Goal: Information Seeking & Learning: Learn about a topic

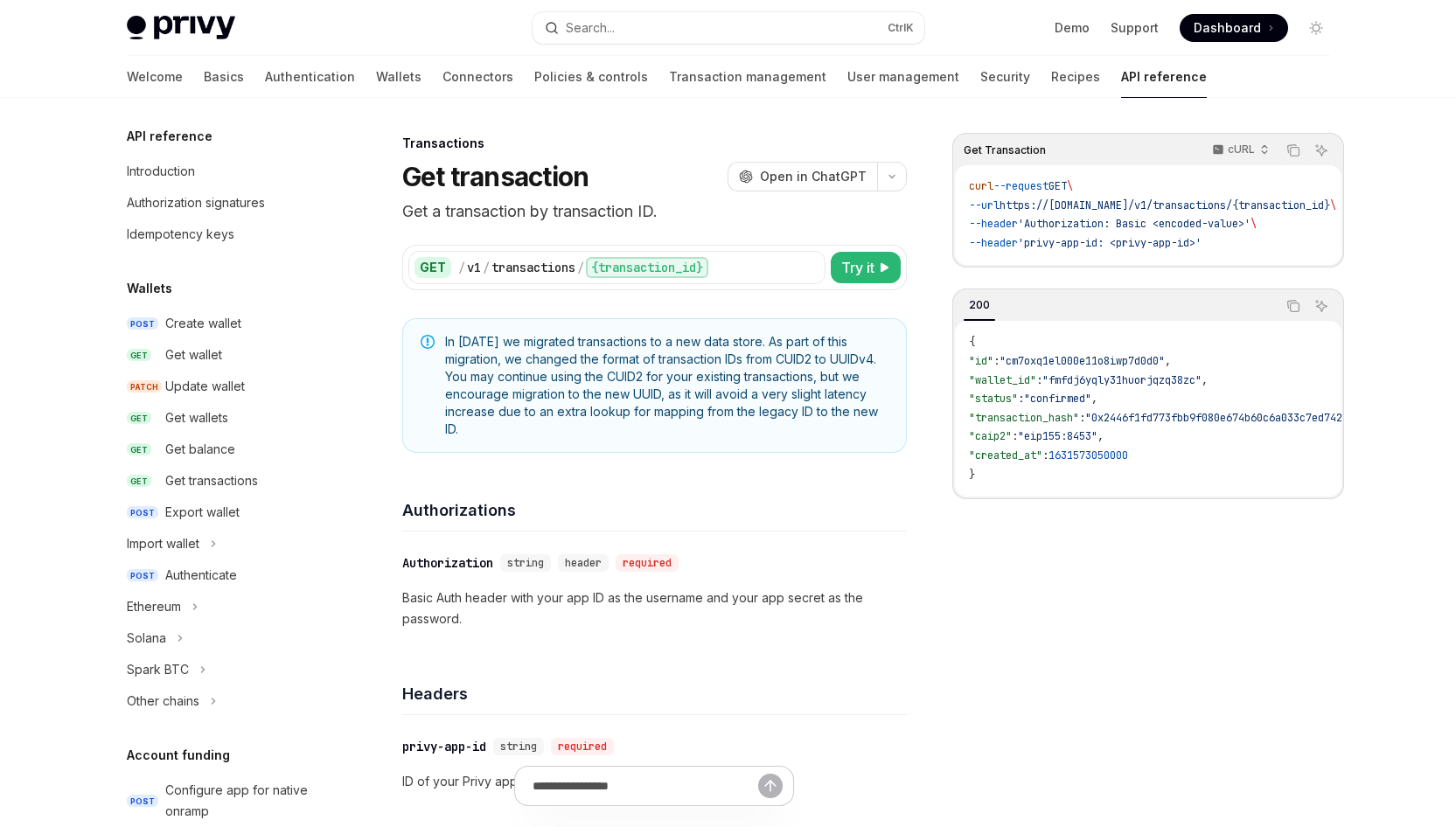
scroll to position [863, 0]
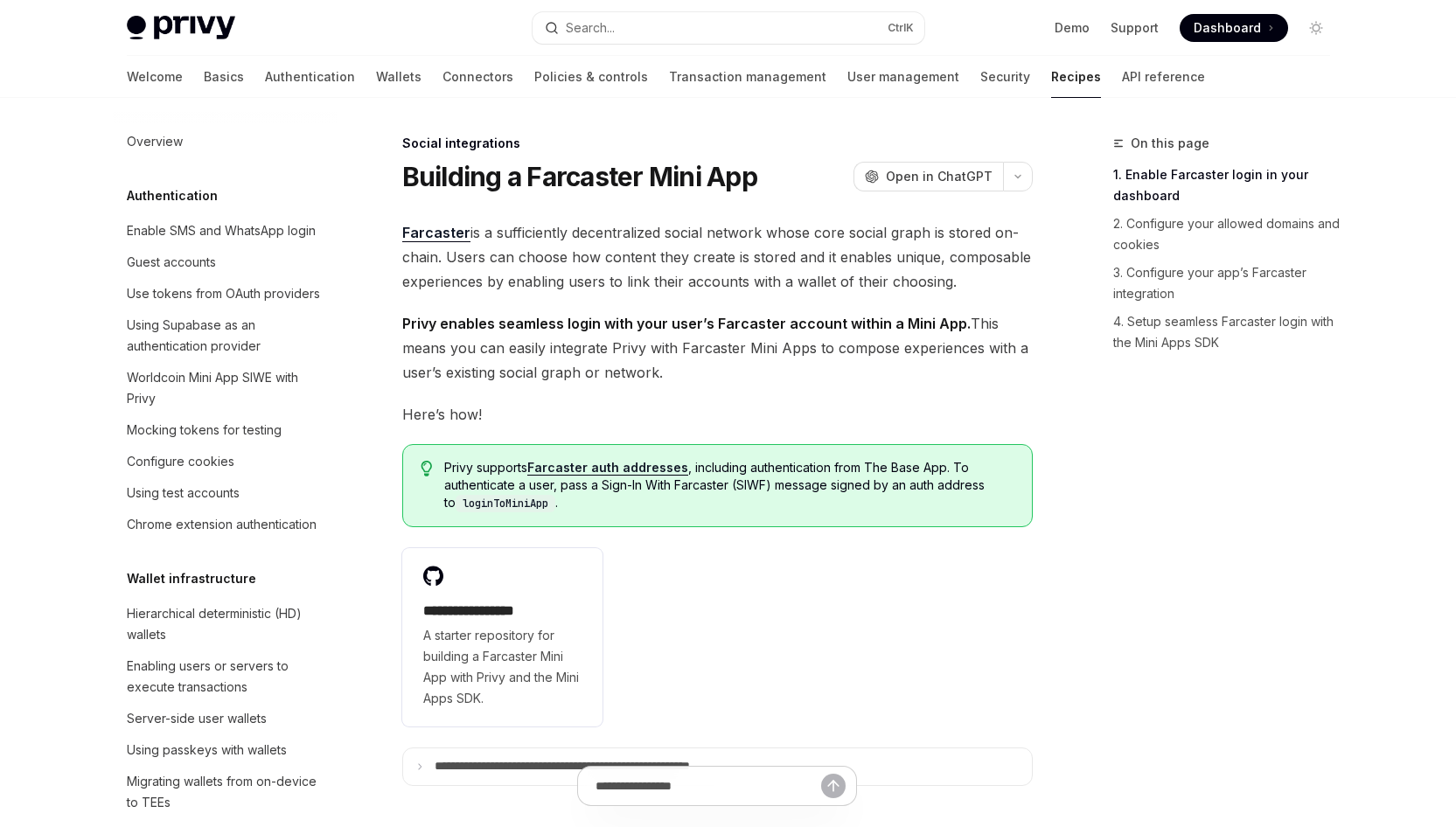
scroll to position [1174, 0]
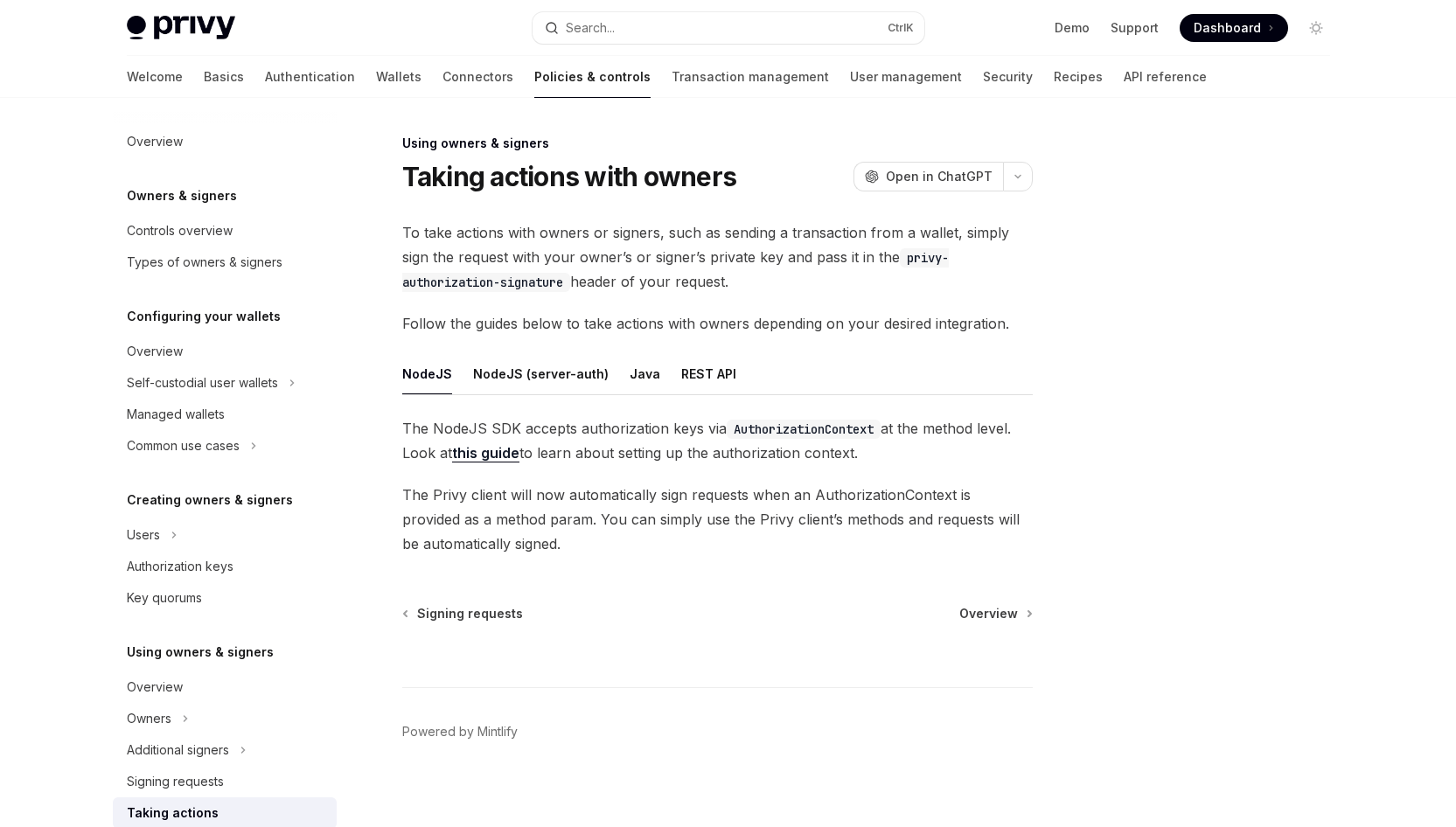
scroll to position [351, 0]
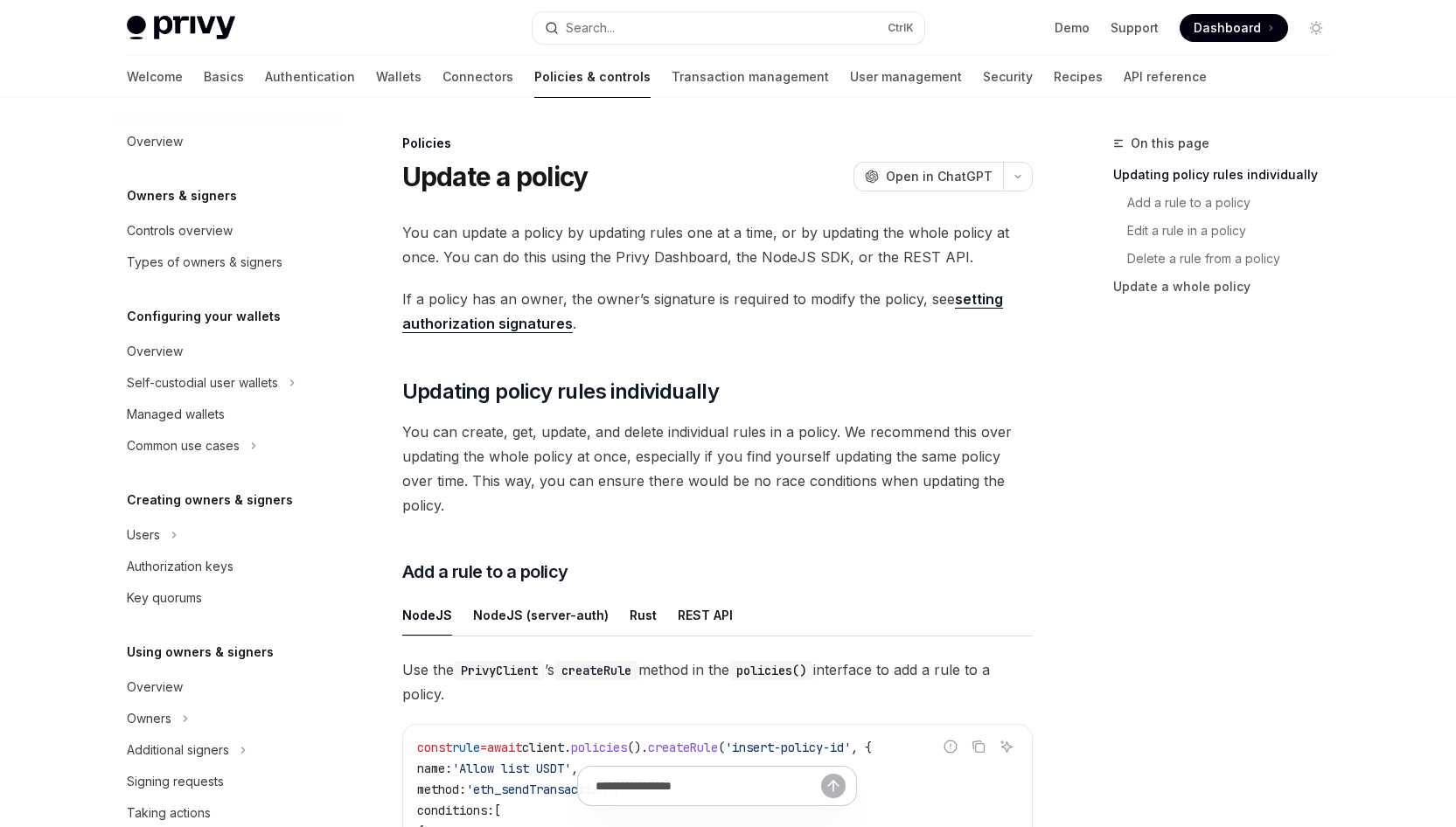
scroll to position [404, 0]
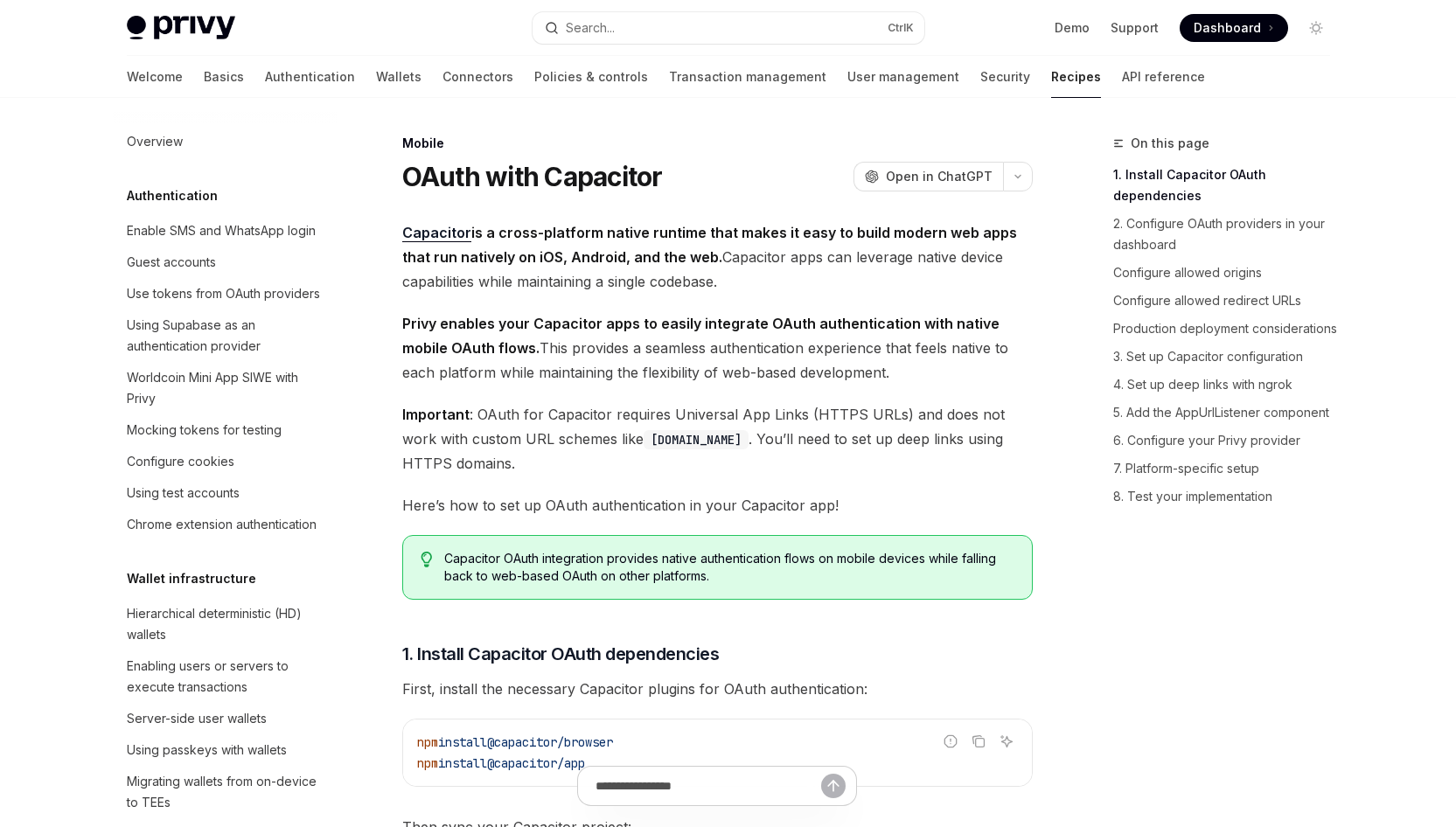
scroll to position [2029, 0]
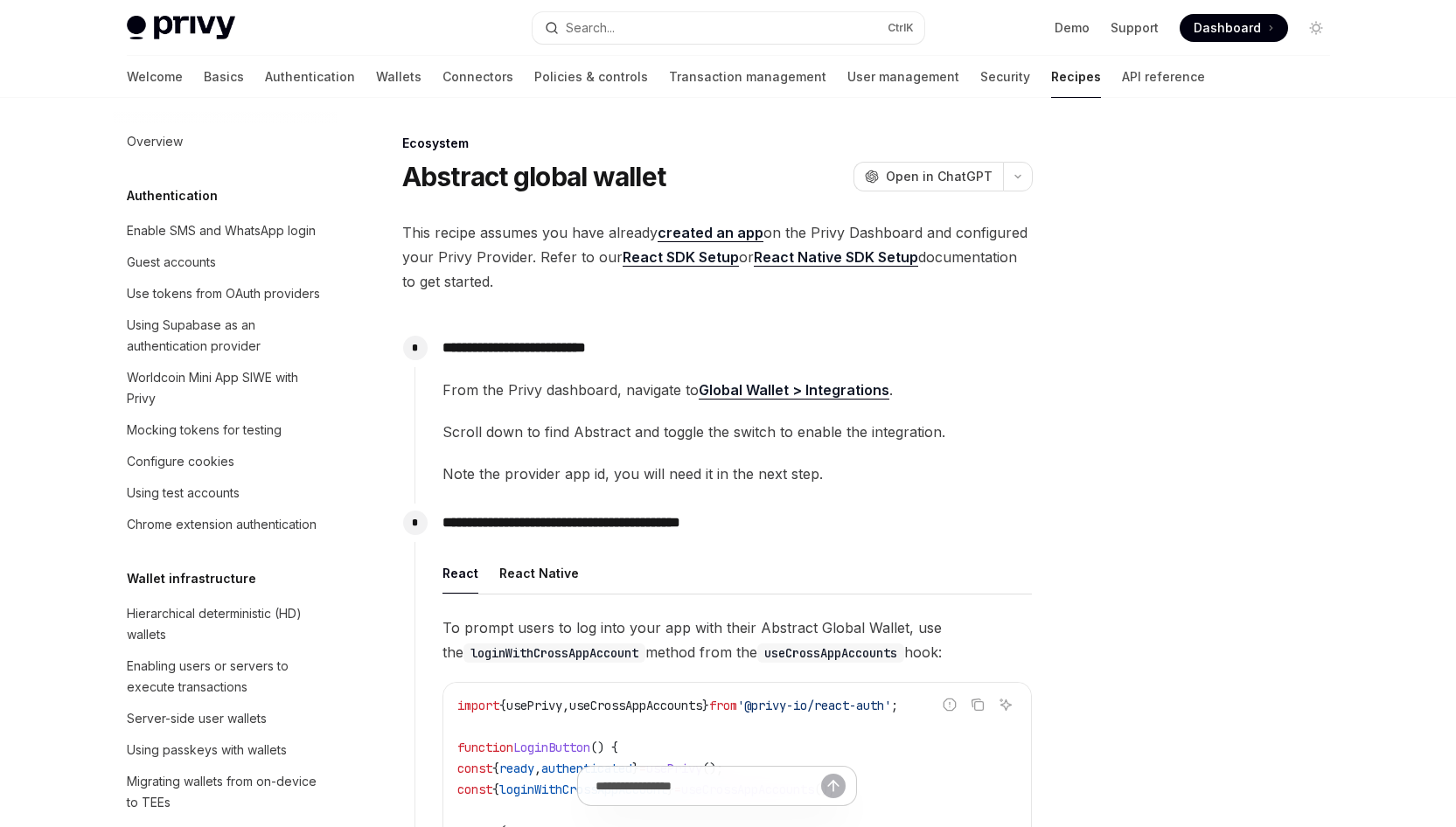
scroll to position [2749, 0]
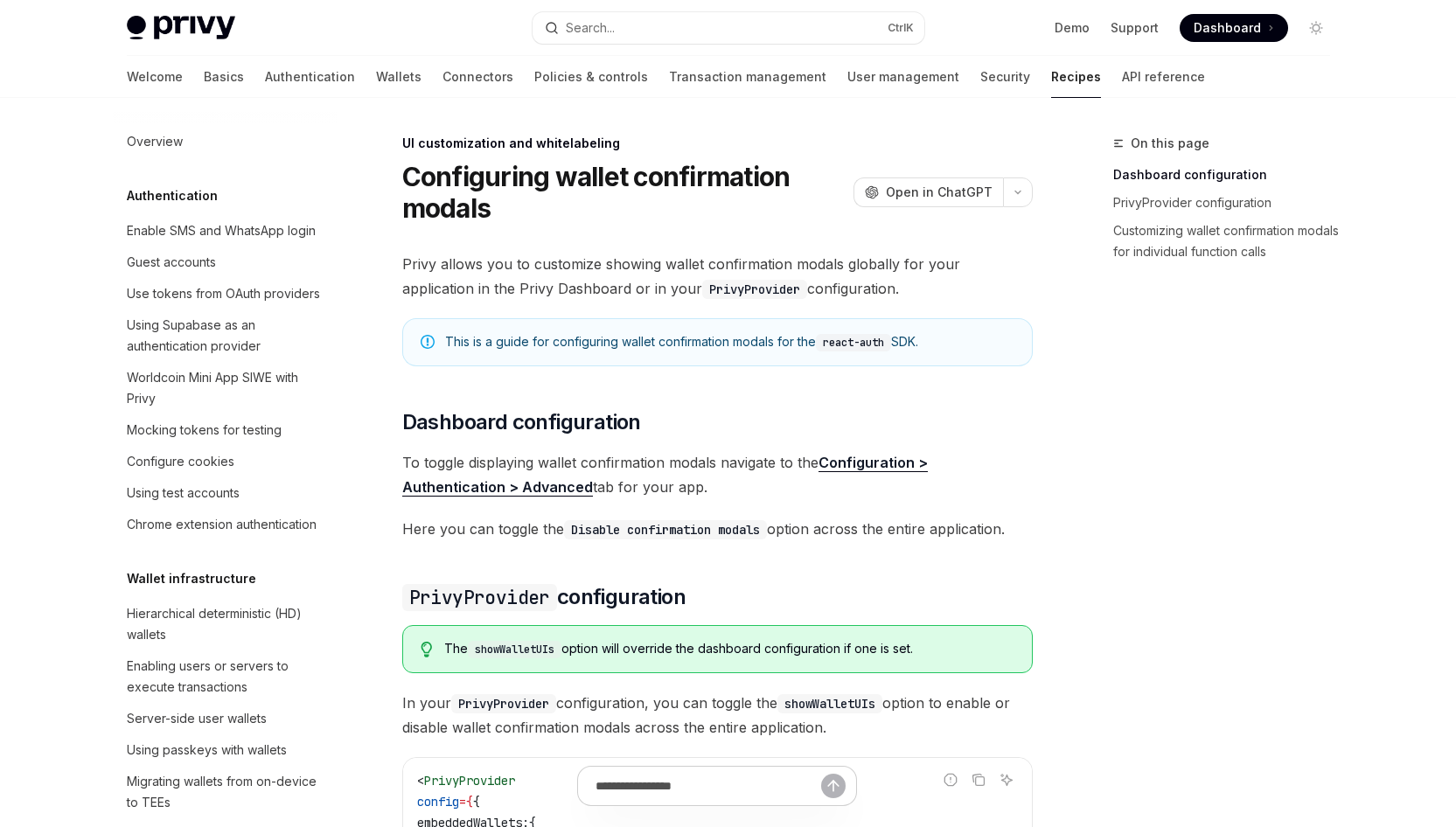
scroll to position [734, 0]
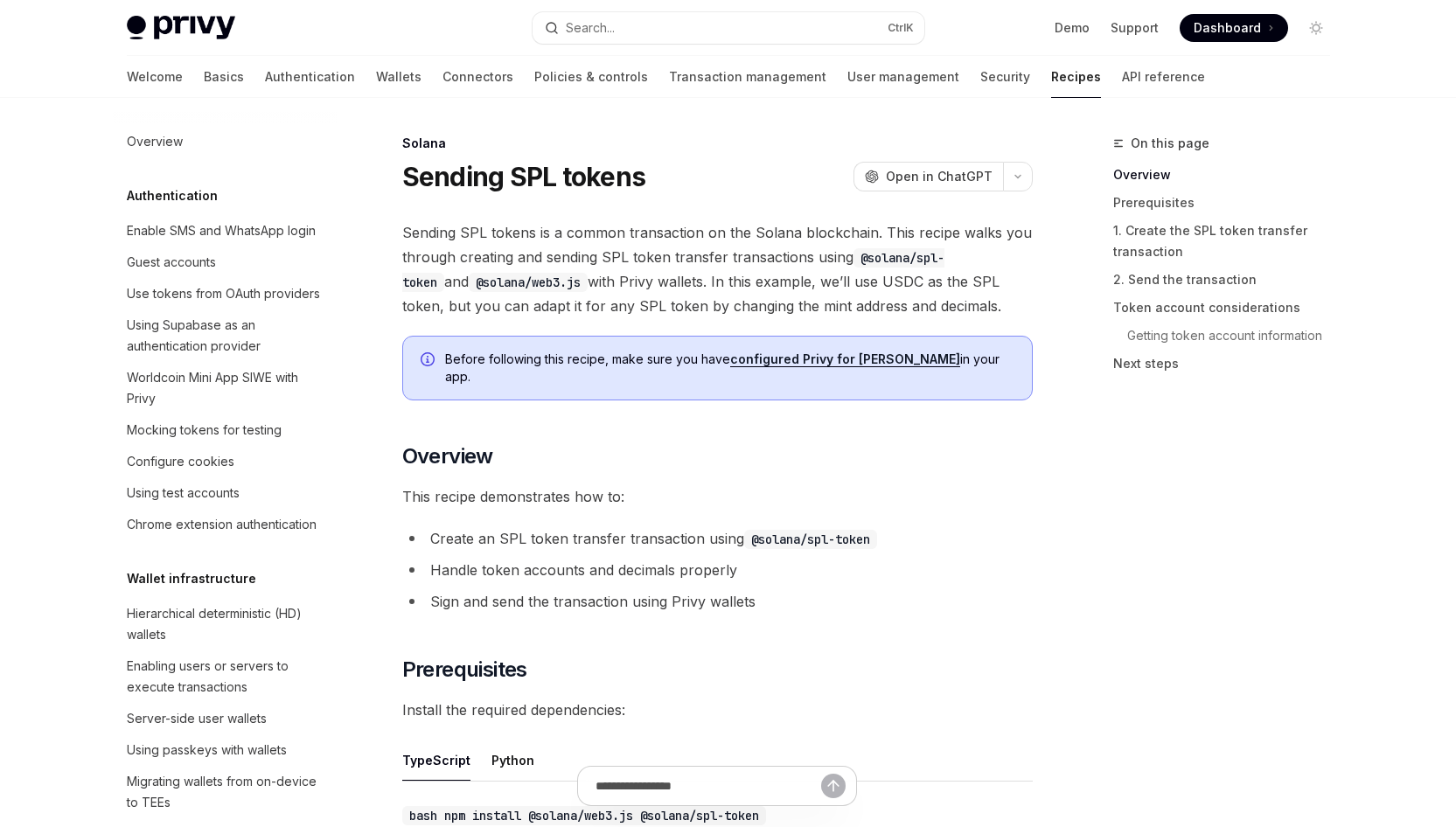
scroll to position [2727, 0]
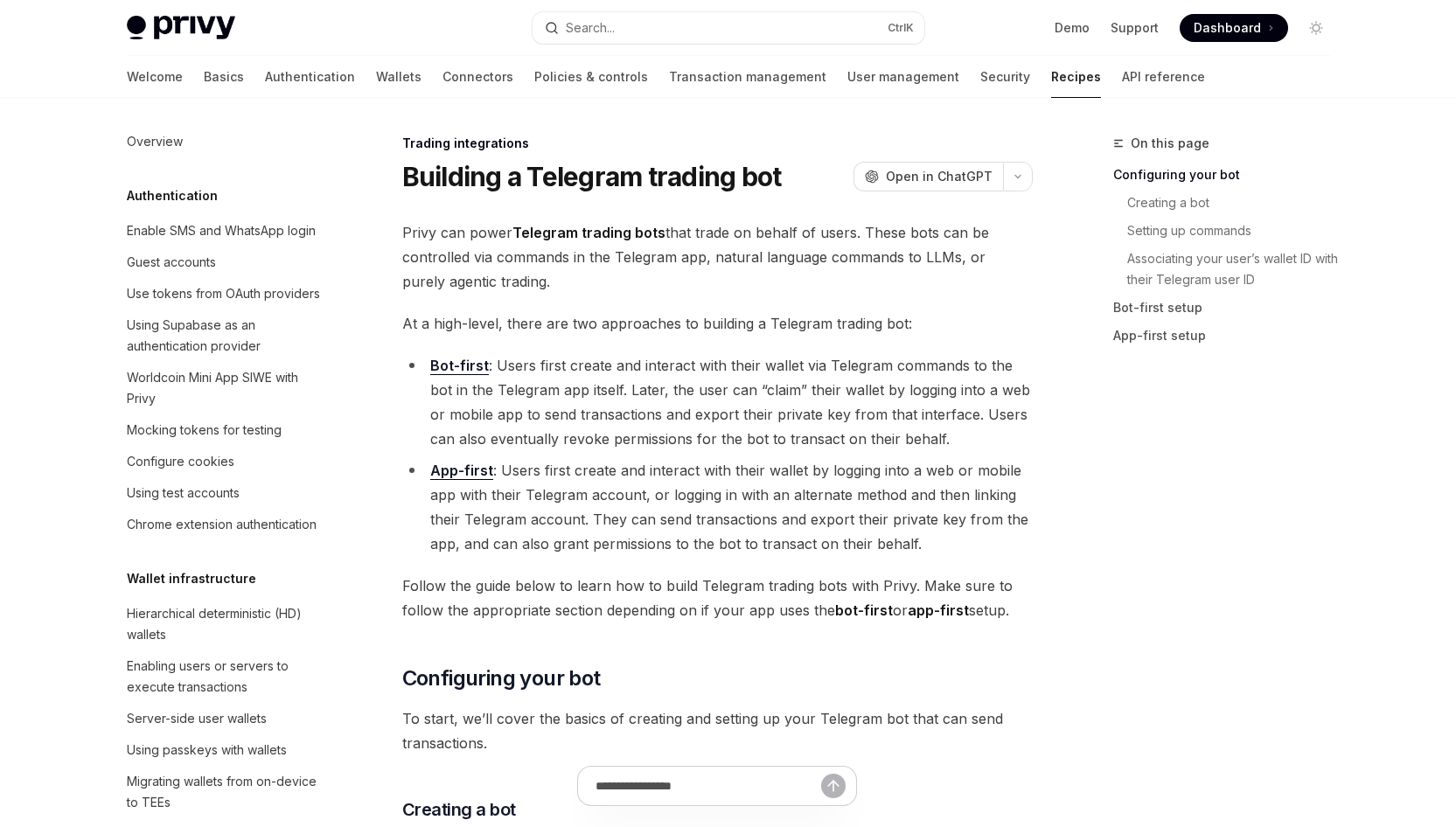
scroll to position [1793, 0]
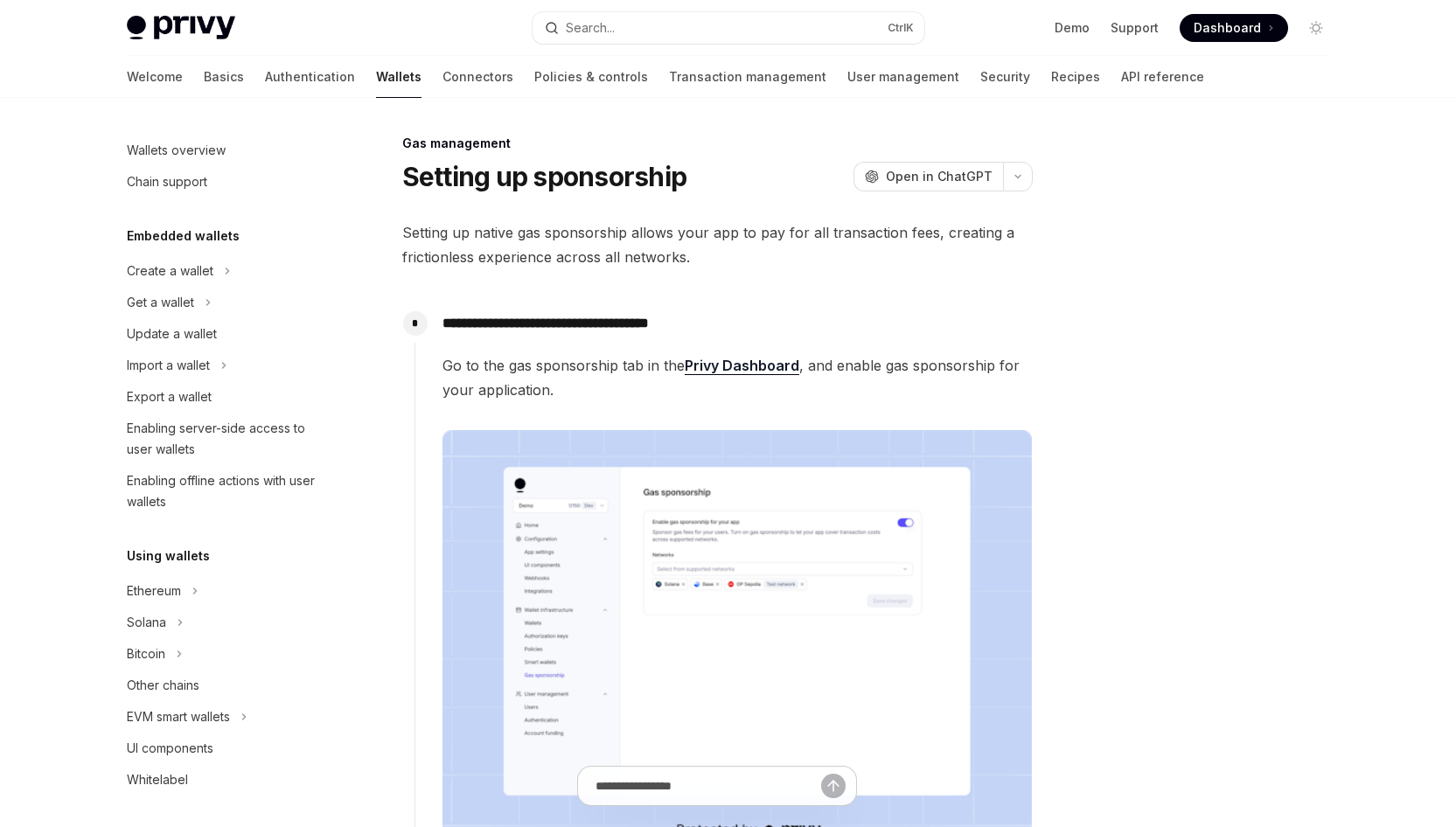
scroll to position [675, 0]
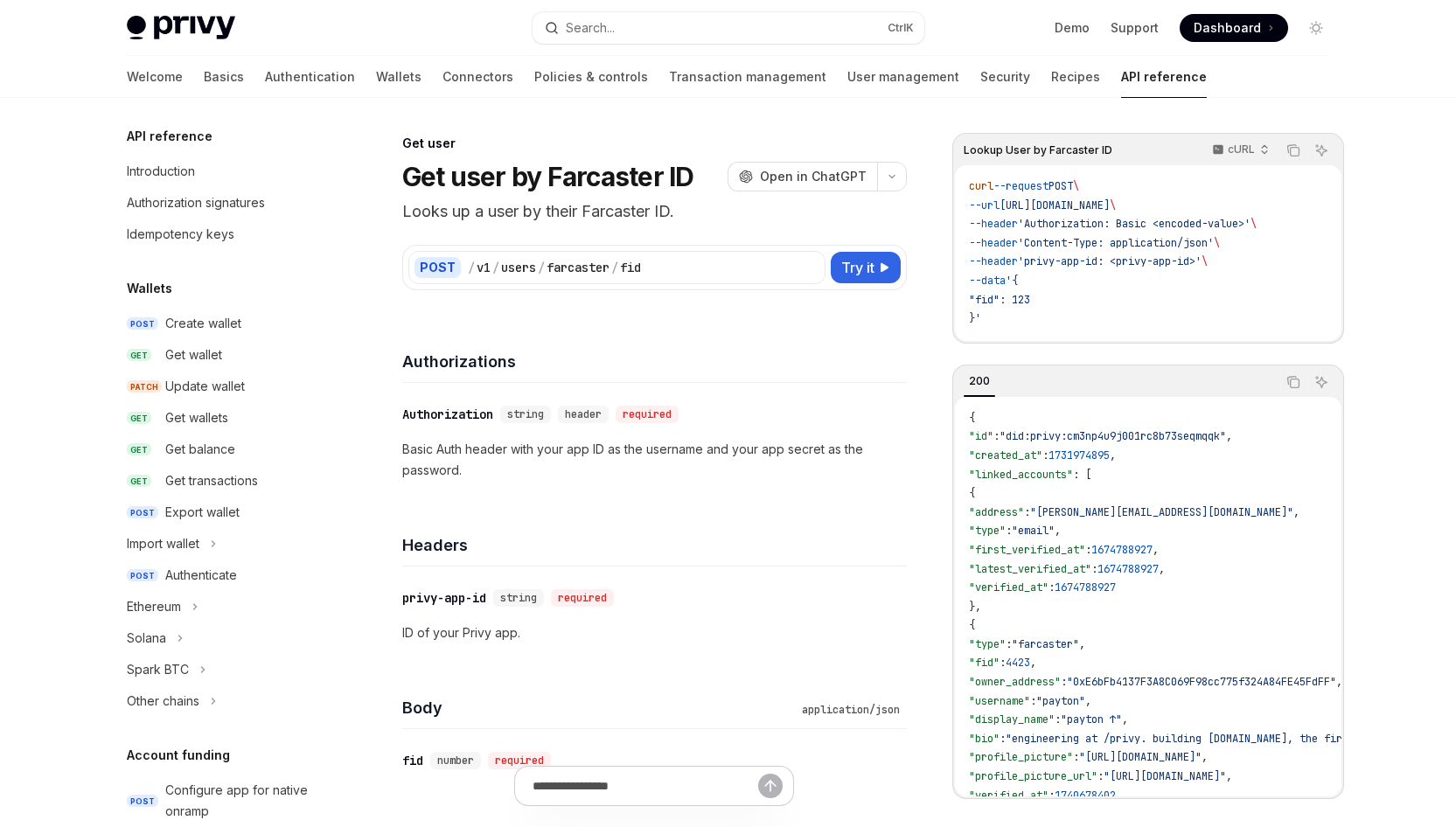
scroll to position [1672, 0]
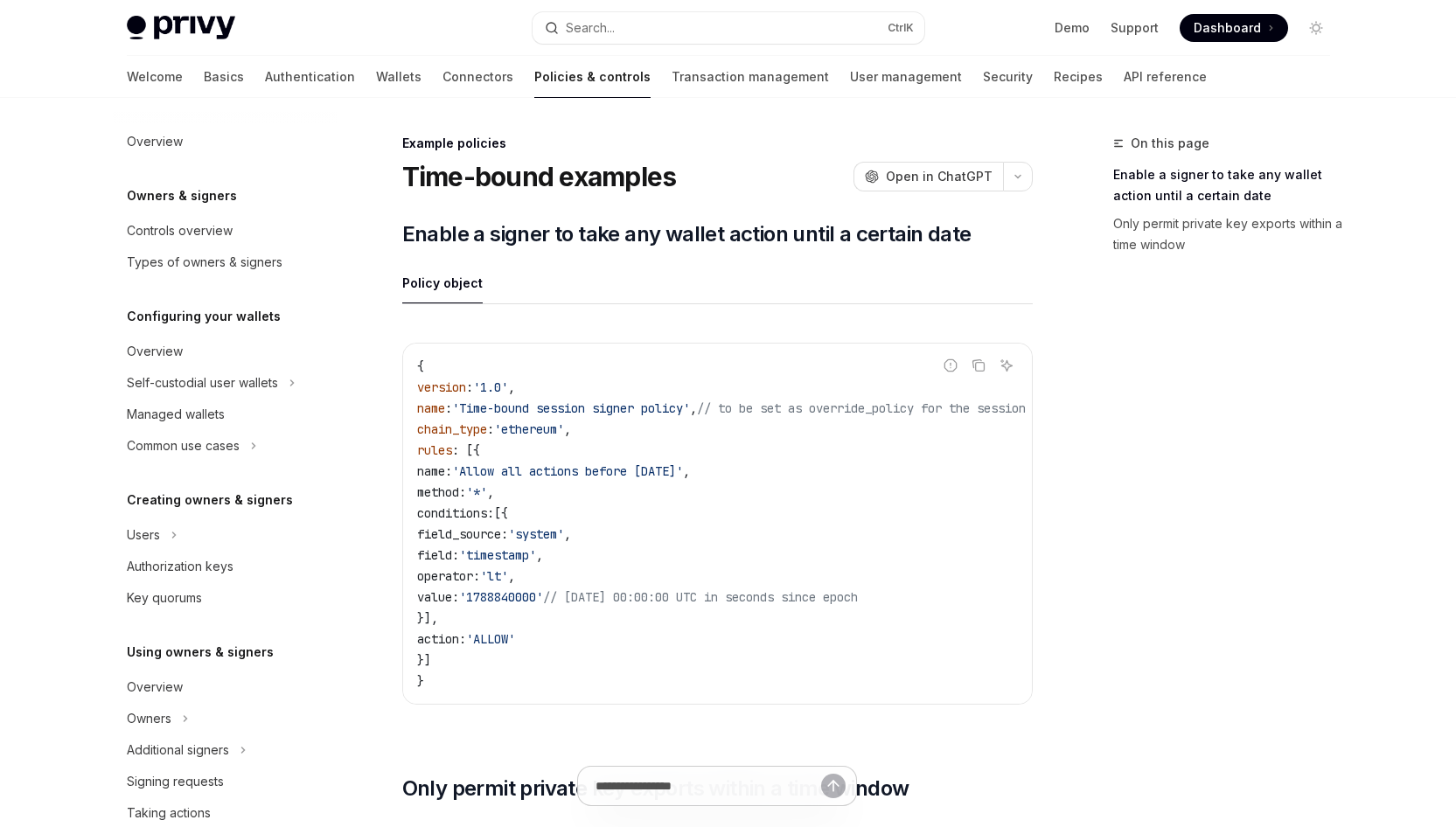
scroll to position [498, 0]
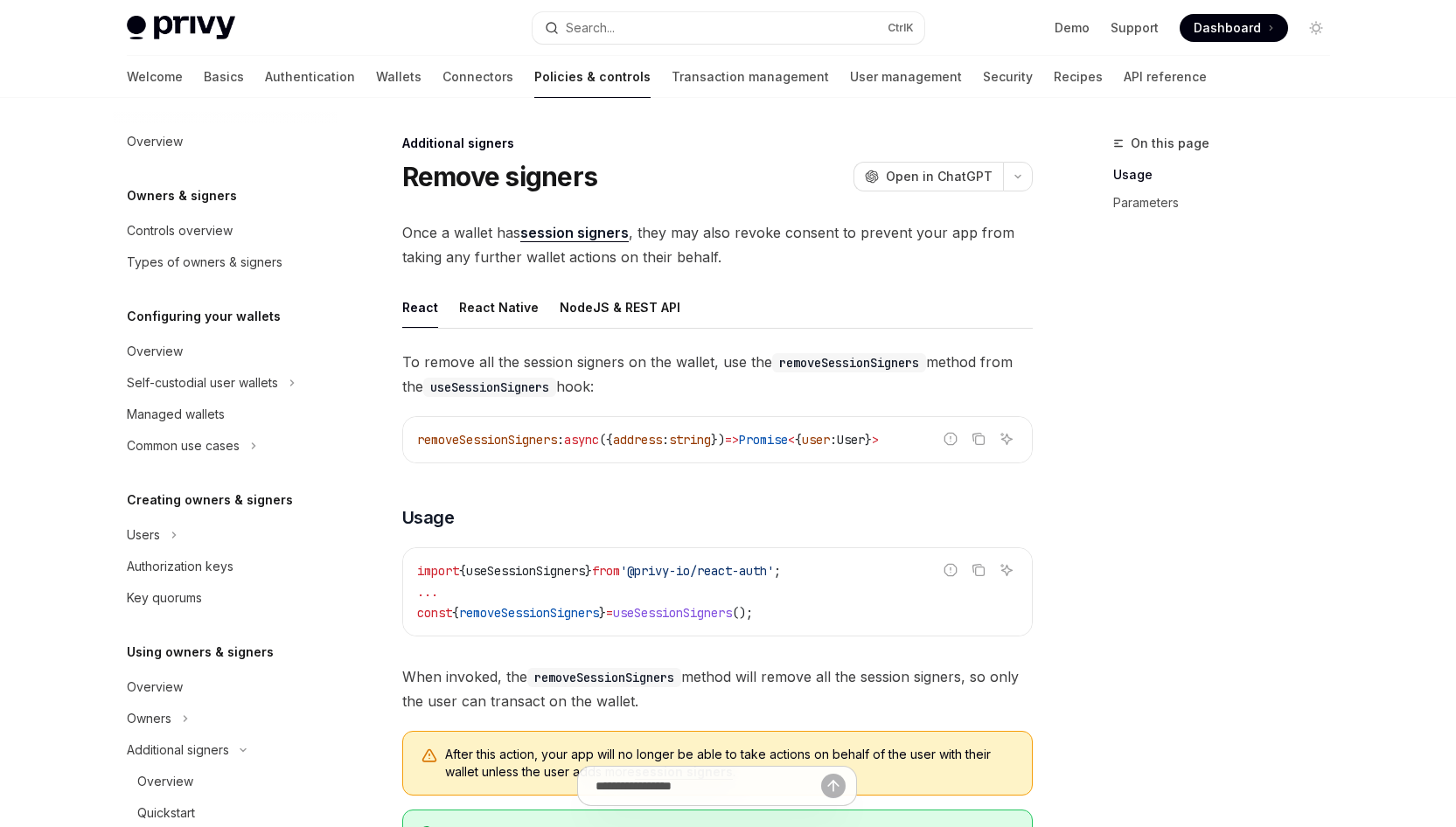
scroll to position [445, 0]
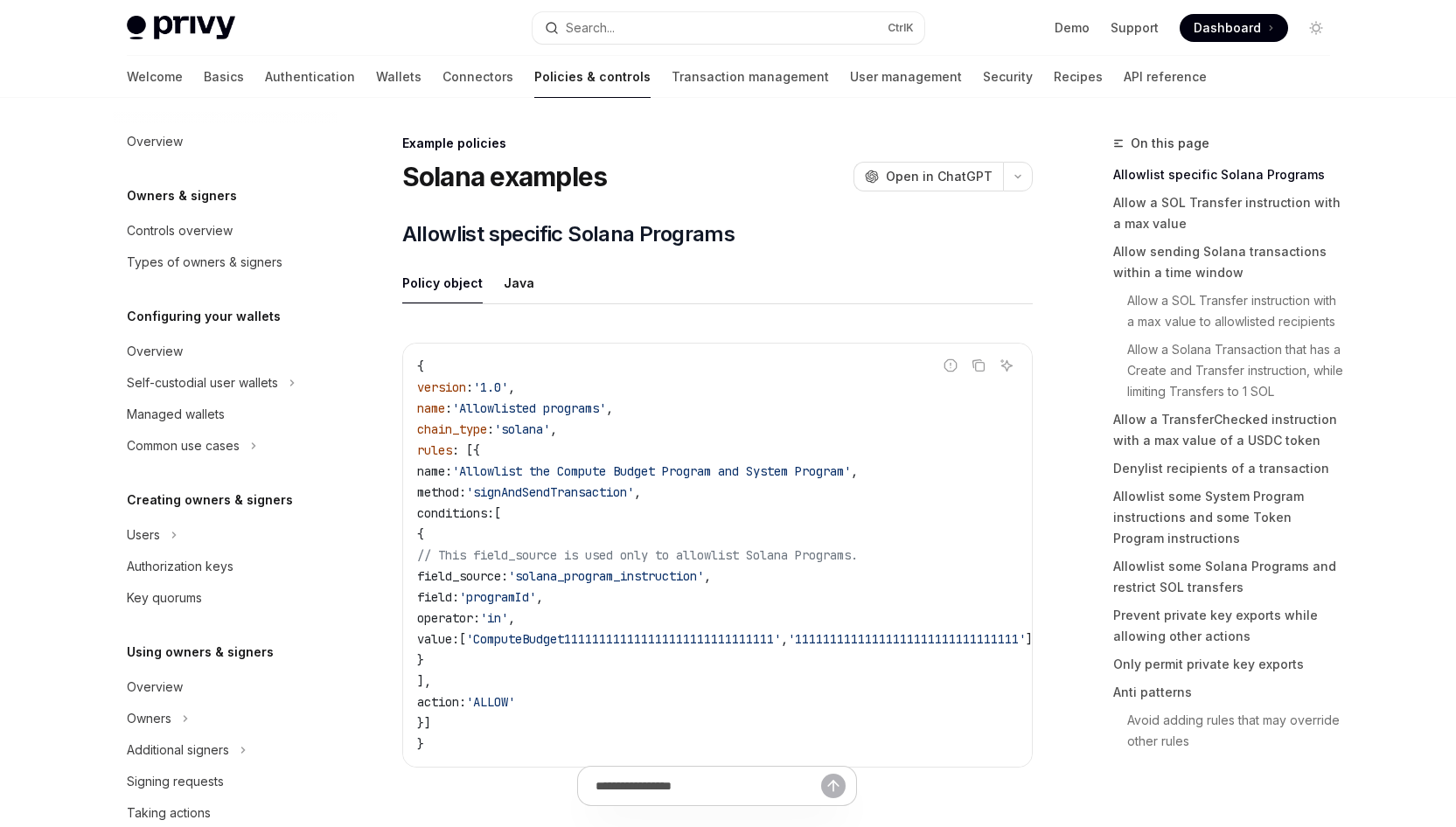
scroll to position [498, 0]
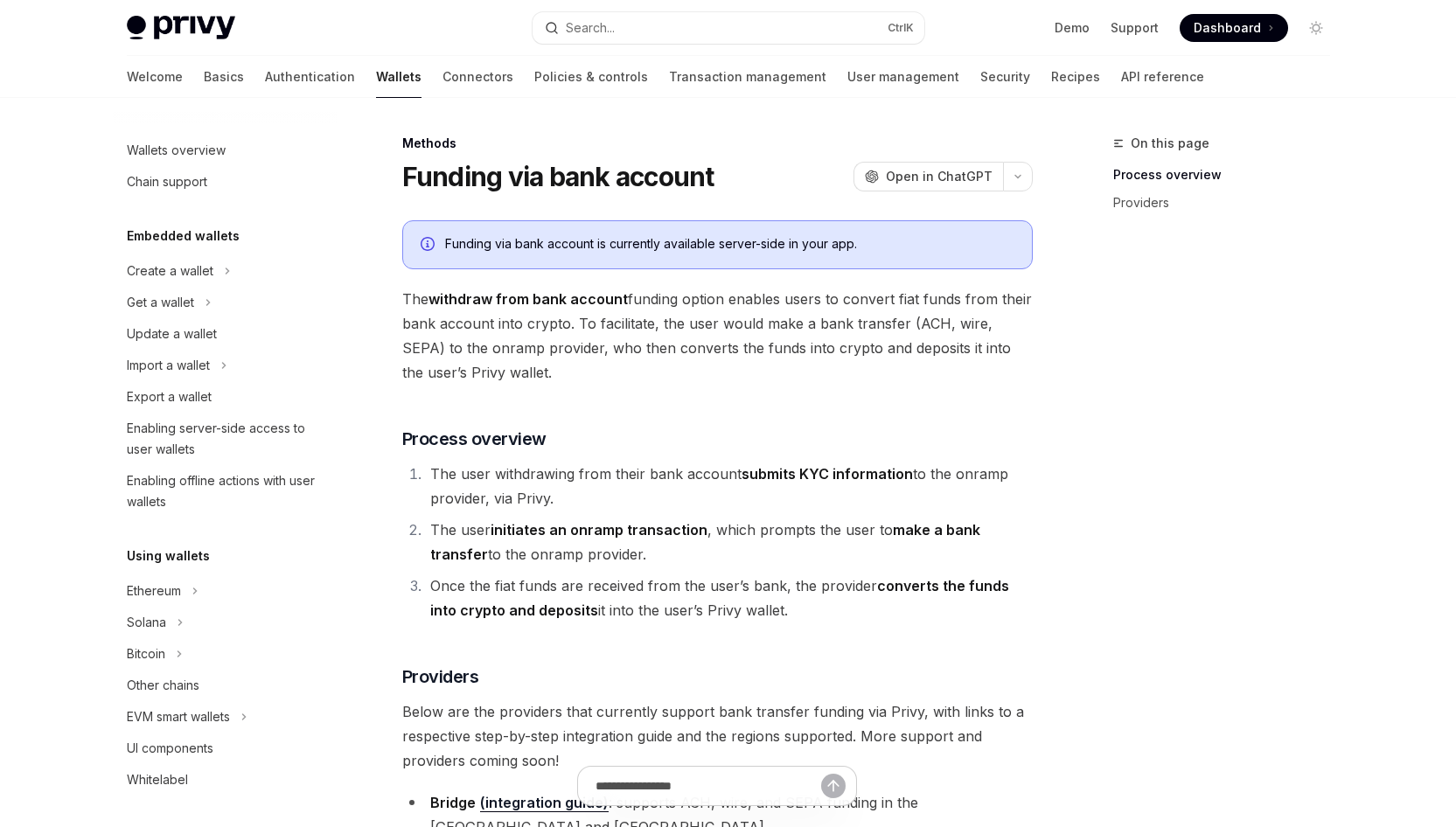
scroll to position [585, 0]
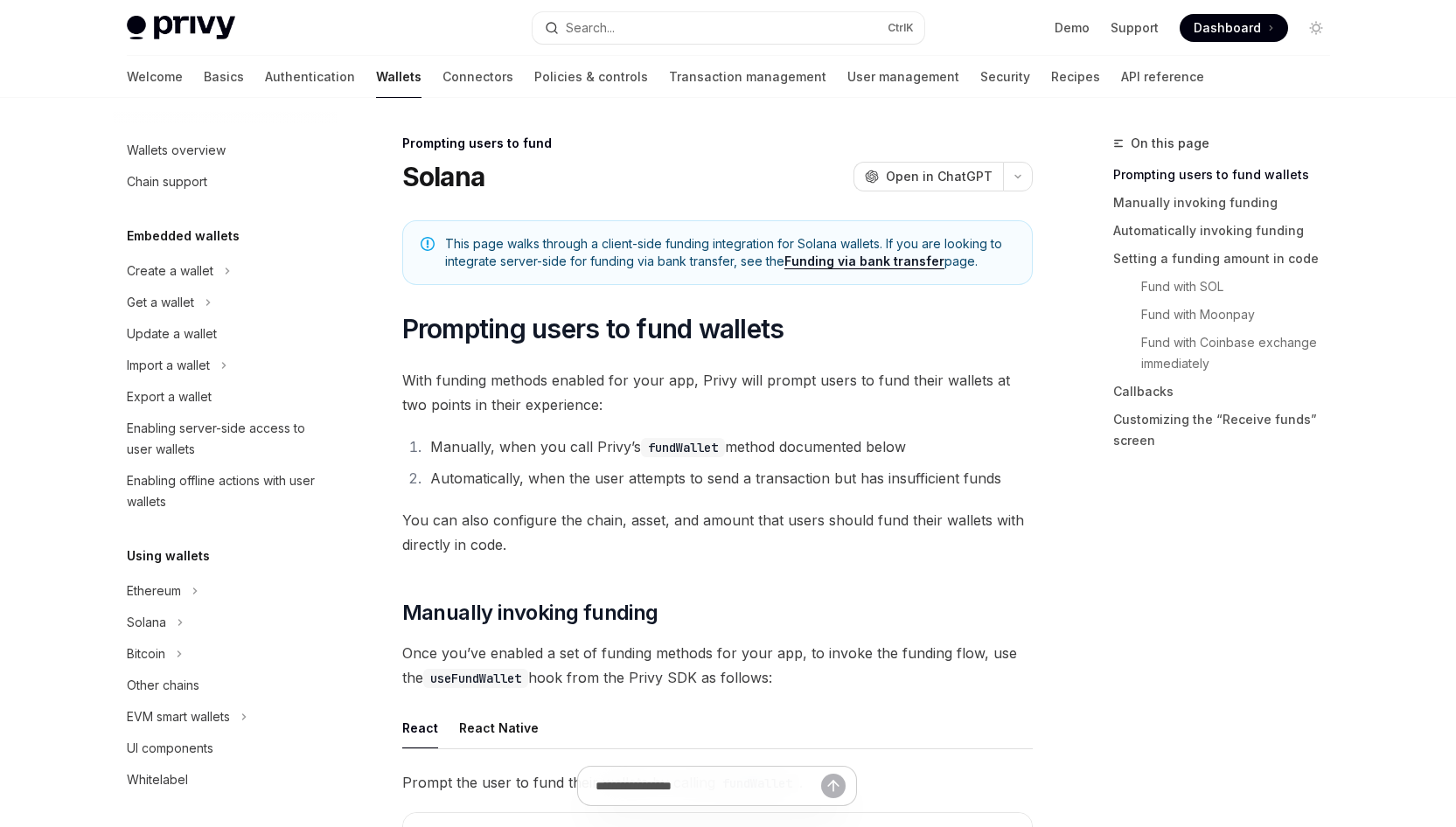
scroll to position [564, 0]
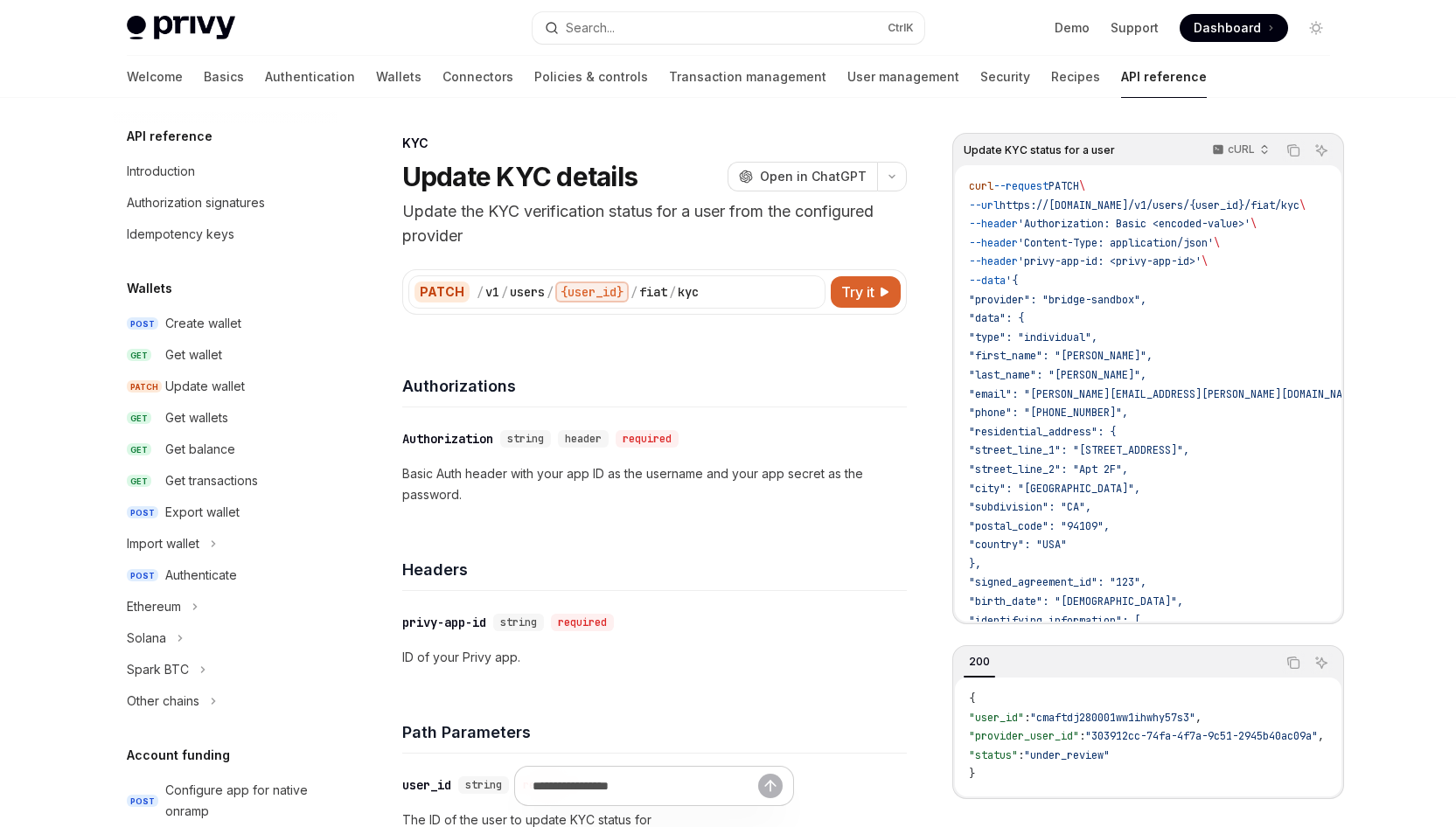
scroll to position [528, 0]
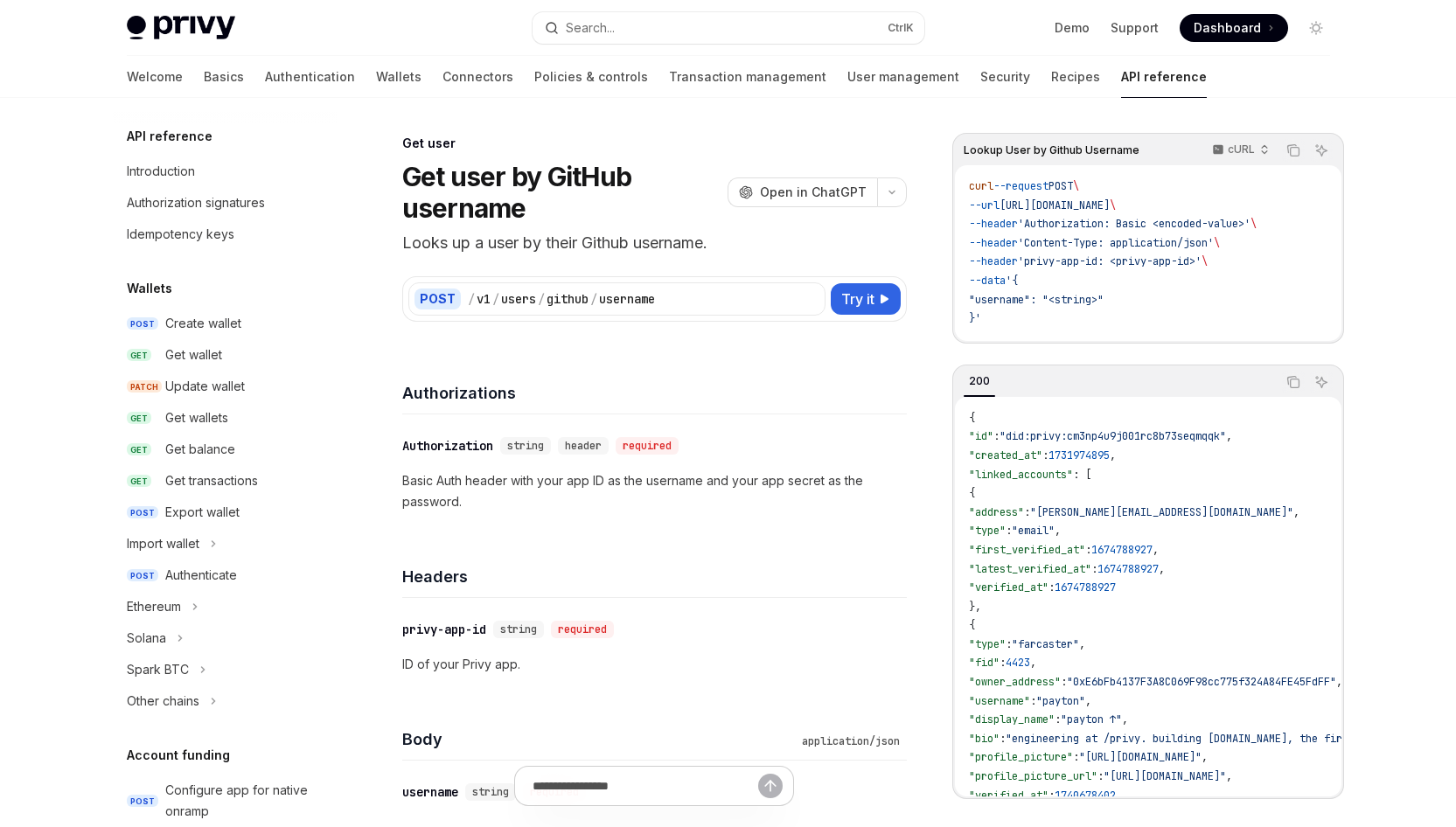
scroll to position [1556, 0]
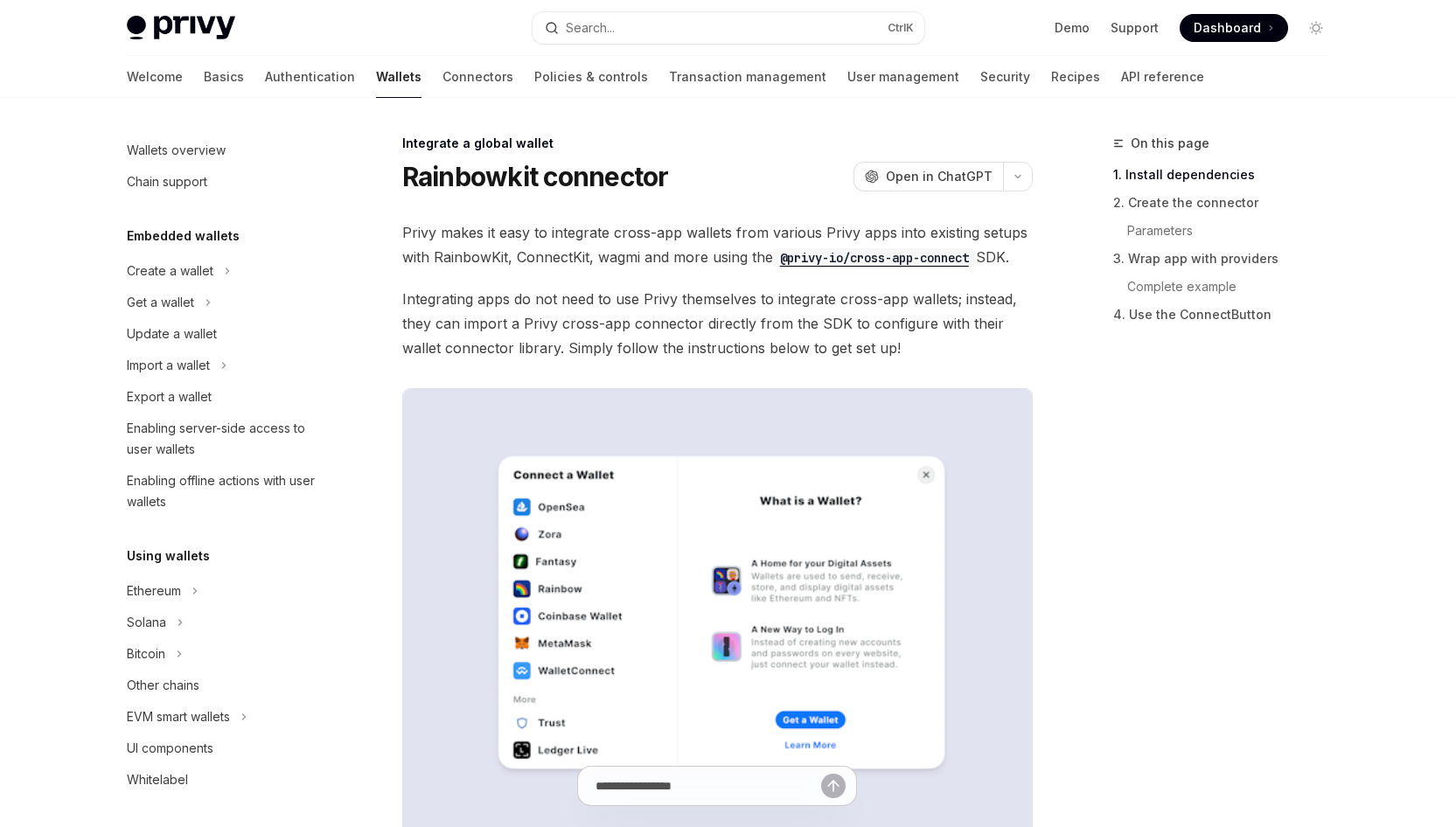
scroll to position [896, 0]
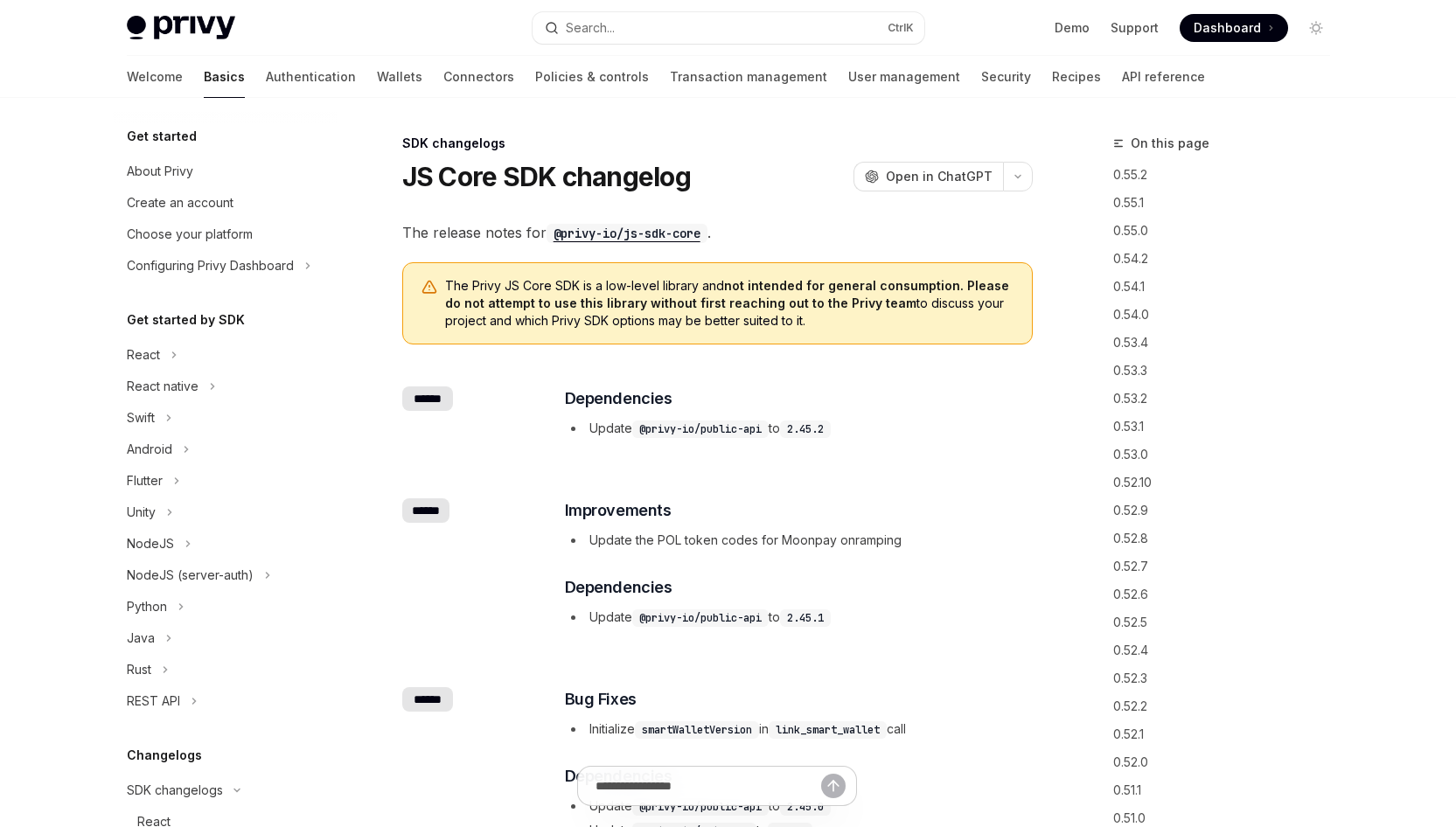
scroll to position [607, 0]
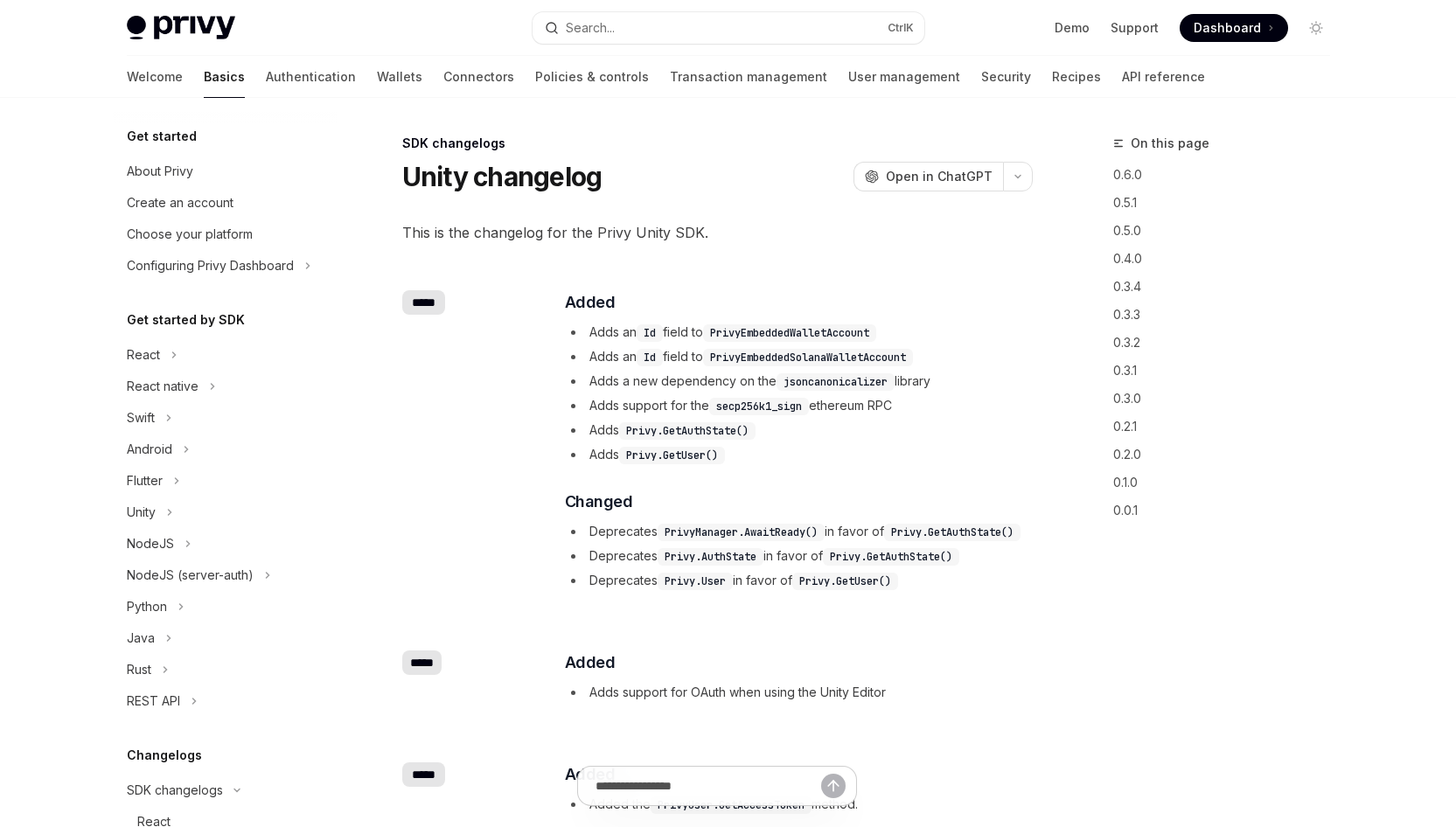
scroll to position [607, 0]
